Goal: Task Accomplishment & Management: Use online tool/utility

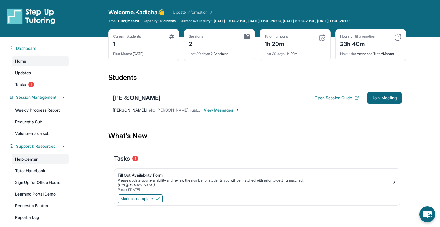
click at [37, 158] on link "Help Center" at bounding box center [40, 159] width 57 height 10
click at [393, 97] on span "Join Meeting" at bounding box center [384, 97] width 25 height 3
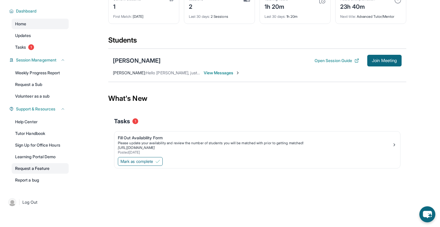
scroll to position [37, 0]
click at [52, 159] on link "Learning Portal Demo" at bounding box center [40, 156] width 57 height 10
click at [31, 171] on link "Request a Feature" at bounding box center [40, 168] width 57 height 10
click at [43, 121] on link "Help Center" at bounding box center [40, 122] width 57 height 10
click at [387, 57] on button "Join Meeting" at bounding box center [385, 61] width 34 height 12
